Goal: Register for event/course

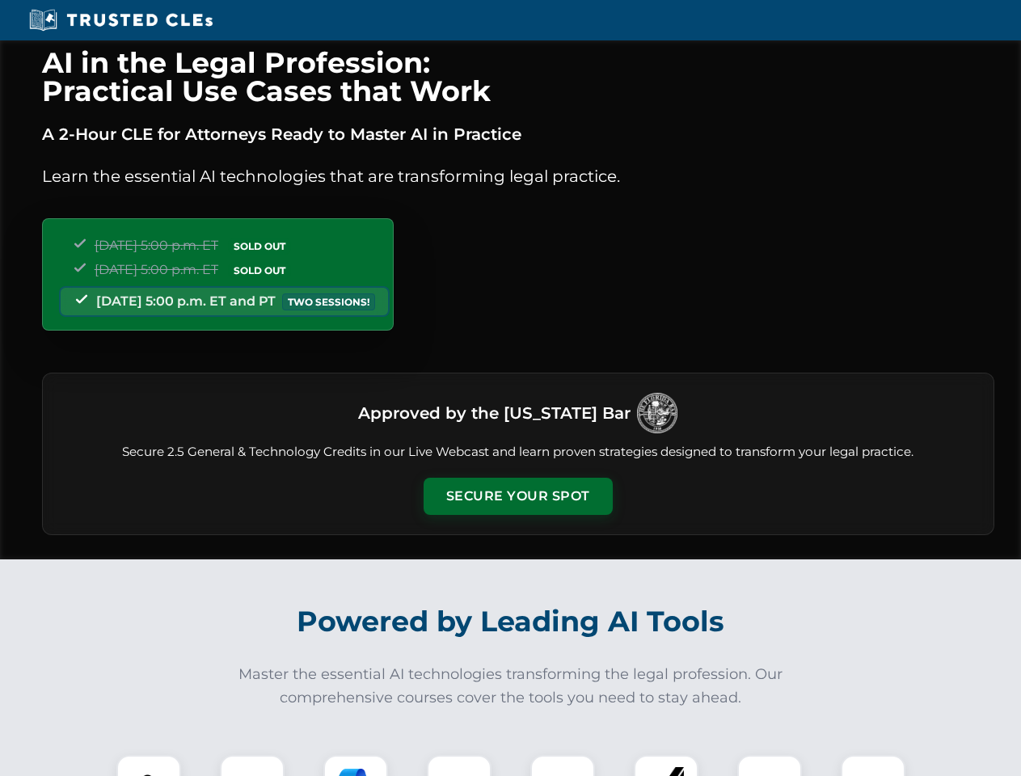
click at [517, 496] on button "Secure Your Spot" at bounding box center [518, 496] width 189 height 37
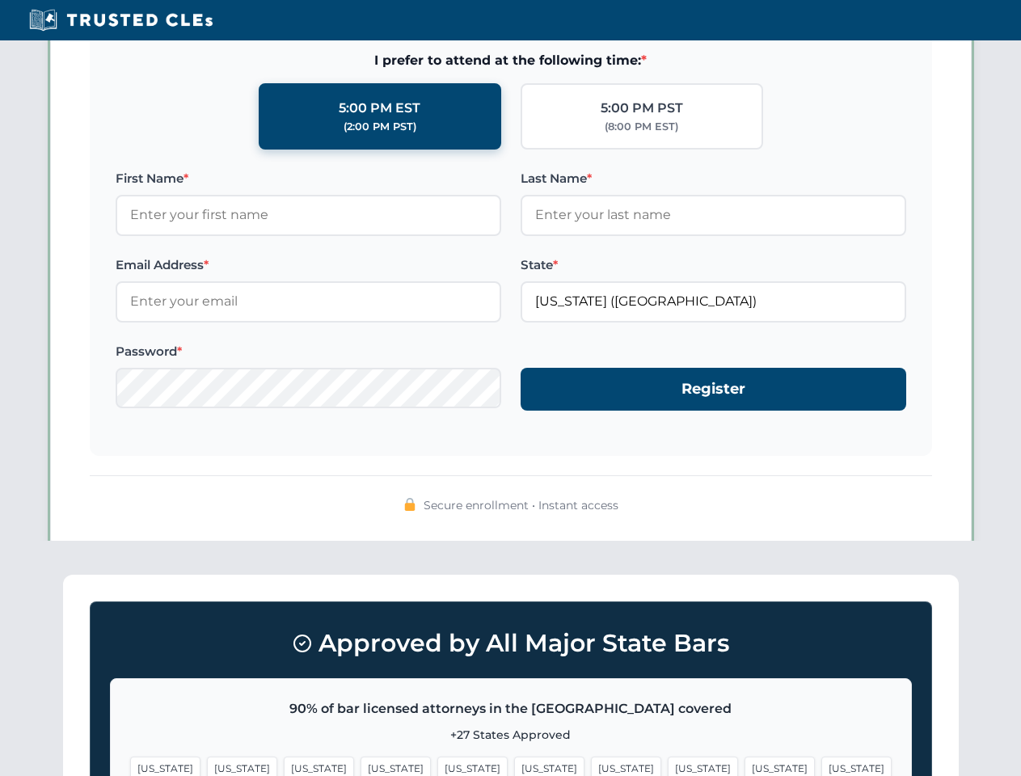
click at [514, 766] on span "[US_STATE]" at bounding box center [549, 768] width 70 height 23
click at [591, 766] on span "[US_STATE]" at bounding box center [626, 768] width 70 height 23
click at [745, 766] on span "[US_STATE]" at bounding box center [780, 768] width 70 height 23
